Goal: Task Accomplishment & Management: Manage account settings

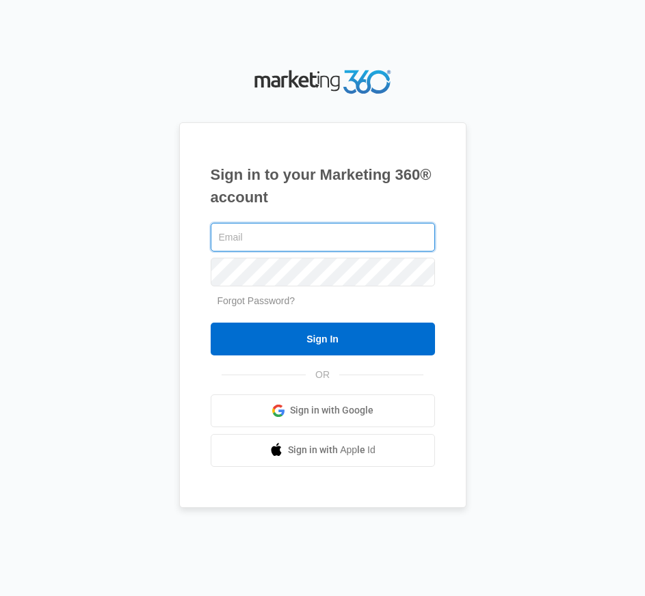
click at [310, 230] on input "text" at bounding box center [323, 237] width 224 height 29
type input "[PERSON_NAME][EMAIL_ADDRESS][DOMAIN_NAME]"
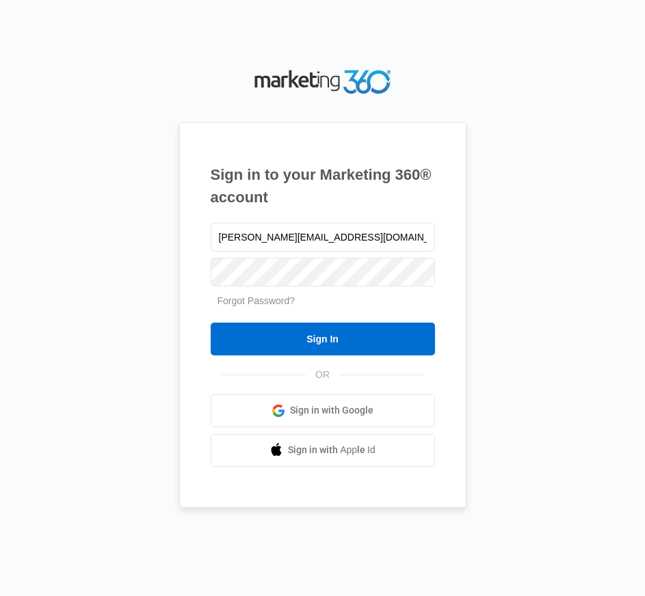
drag, startPoint x: 499, startPoint y: 277, endPoint x: 362, endPoint y: 302, distance: 138.3
click at [497, 276] on div "Sign in to your Marketing 360® account [PERSON_NAME][EMAIL_ADDRESS][DOMAIN_NAME…" at bounding box center [322, 298] width 616 height 464
click at [266, 289] on div at bounding box center [323, 271] width 224 height 34
click at [266, 300] on link "Forgot Password?" at bounding box center [256, 300] width 78 height 11
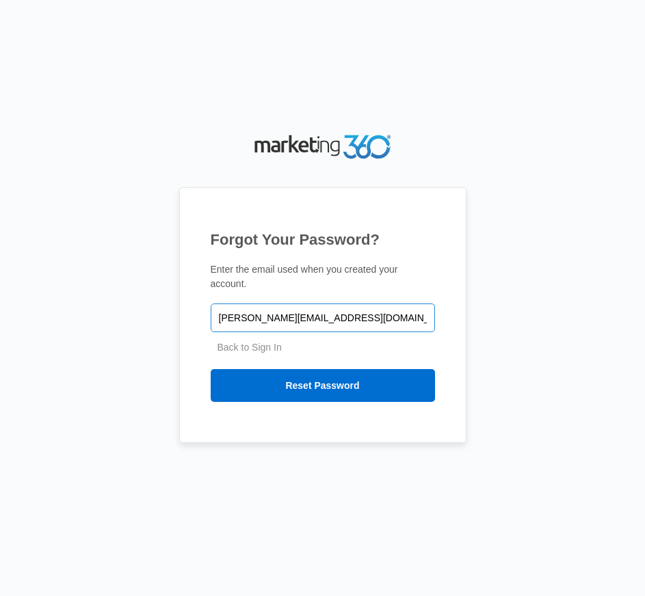
type input "[PERSON_NAME][EMAIL_ADDRESS][DOMAIN_NAME]"
click at [211, 369] on input "Reset Password" at bounding box center [323, 385] width 224 height 33
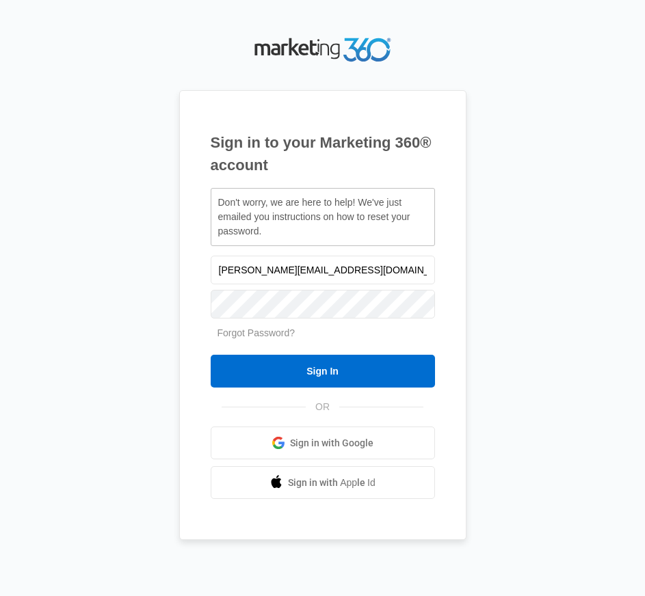
click at [535, 281] on div "Sign in to your Marketing 360® account Don't worry, we are here to help! We've …" at bounding box center [322, 298] width 616 height 529
